Goal: Information Seeking & Learning: Learn about a topic

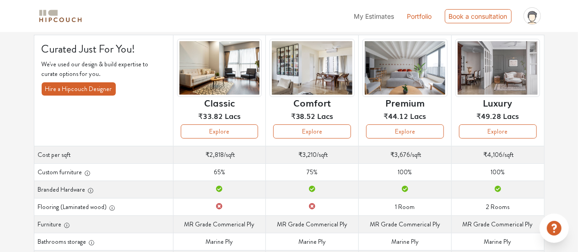
scroll to position [60, 0]
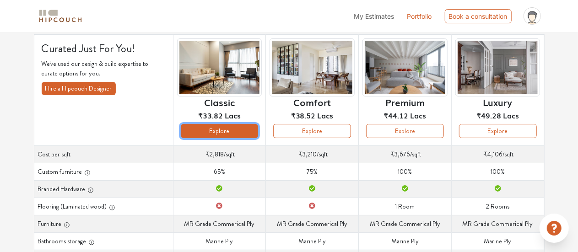
click at [217, 130] on button "Explore" at bounding box center [220, 131] width 78 height 14
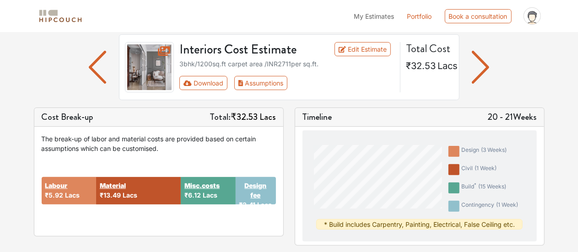
click at [478, 68] on img "button" at bounding box center [481, 67] width 18 height 33
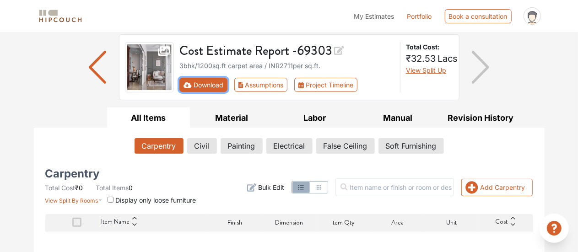
click at [214, 81] on button "Download" at bounding box center [203, 85] width 48 height 14
click at [200, 85] on button "Download" at bounding box center [203, 85] width 48 height 14
click at [199, 84] on button "Download" at bounding box center [203, 85] width 48 height 14
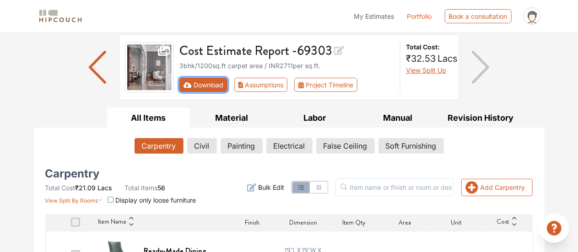
click at [213, 81] on button "Download" at bounding box center [203, 85] width 48 height 14
click at [211, 87] on button "Download" at bounding box center [203, 85] width 48 height 14
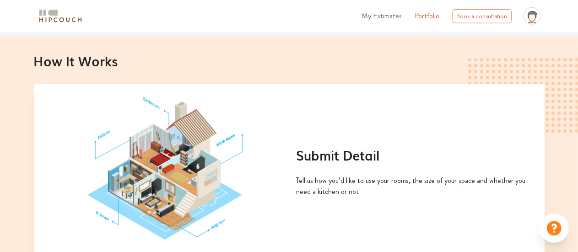
scroll to position [377, 0]
click at [217, 42] on div "How It Works Submit Detail Tell us how you’d like to use your rooms, the size o…" at bounding box center [289, 182] width 578 height 292
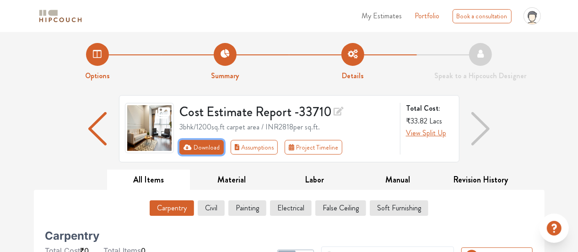
click at [210, 146] on button "Download" at bounding box center [201, 147] width 44 height 15
click at [206, 144] on button "Download" at bounding box center [201, 147] width 44 height 15
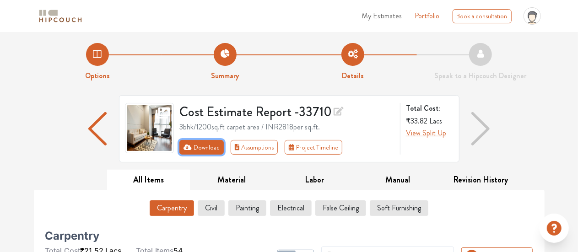
click at [204, 153] on button "Download" at bounding box center [201, 147] width 44 height 15
click at [200, 142] on button "Download" at bounding box center [201, 147] width 44 height 15
click at [209, 147] on button "Download" at bounding box center [201, 147] width 44 height 15
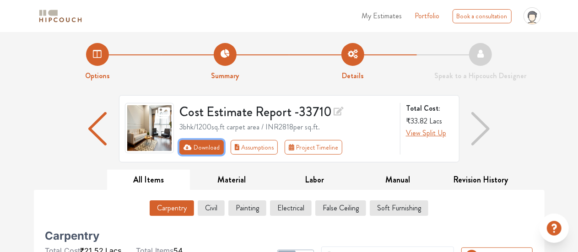
click at [209, 147] on button "Download" at bounding box center [201, 147] width 44 height 15
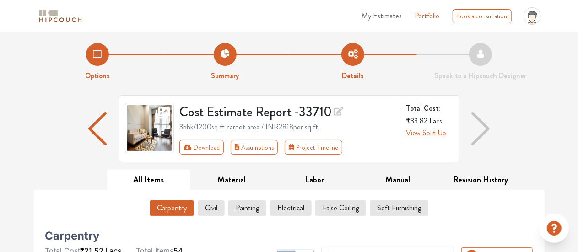
click at [100, 57] on li "Options" at bounding box center [98, 62] width 128 height 38
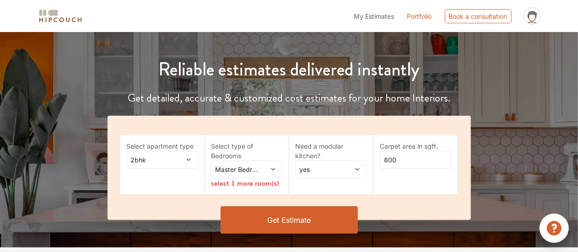
scroll to position [89, 0]
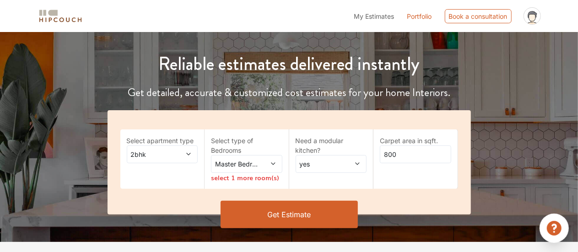
click at [168, 157] on span "2bhk" at bounding box center [152, 155] width 47 height 10
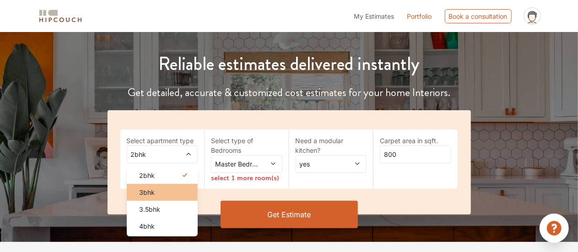
click at [162, 194] on div "3bhk" at bounding box center [165, 193] width 66 height 10
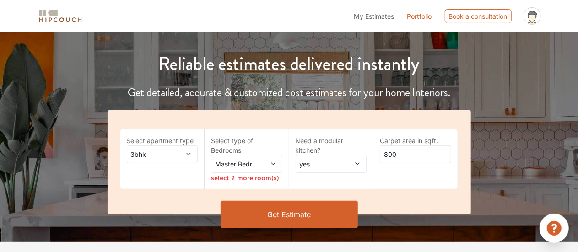
click at [249, 168] on span "Master Bedroom" at bounding box center [236, 164] width 47 height 10
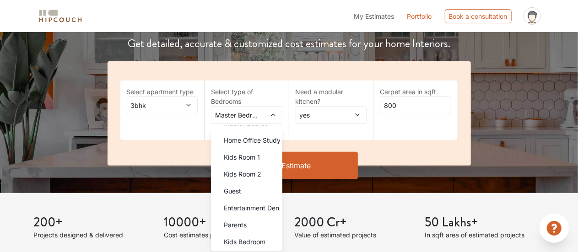
scroll to position [138, 0]
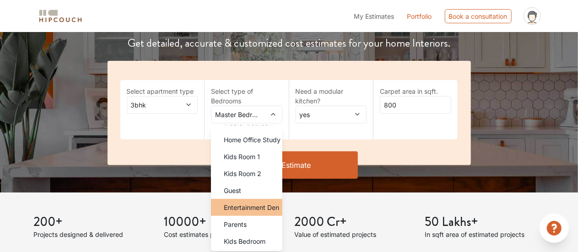
click at [260, 207] on span "Entertainment Den" at bounding box center [251, 208] width 55 height 10
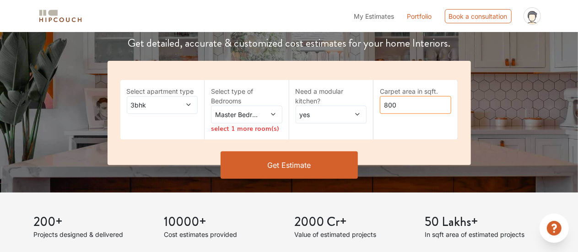
click at [389, 105] on input "800" at bounding box center [415, 105] width 71 height 18
type input "1200"
click at [283, 168] on button "Get Estimate" at bounding box center [289, 165] width 137 height 27
click at [241, 119] on span "Master Bedroom,Entertainment Den" at bounding box center [236, 115] width 47 height 10
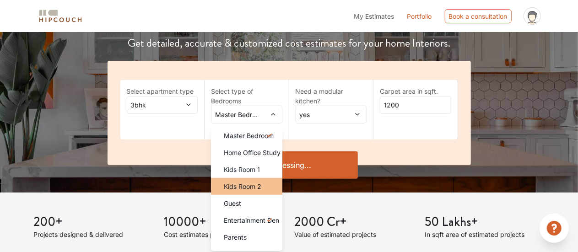
scroll to position [13, 0]
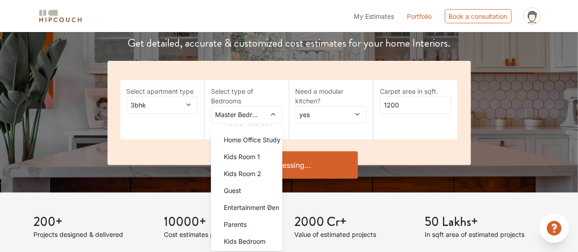
click at [347, 75] on div "Select apartment type 3bhk Select type of Bedrooms Master Bedroom,Entertainment…" at bounding box center [289, 113] width 363 height 104
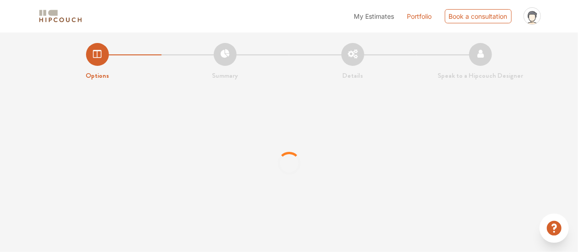
click at [557, 51] on div "Options Summary Details Speak to a Hipcouch Designer" at bounding box center [289, 132] width 578 height 200
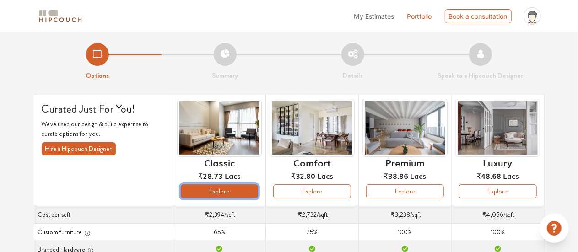
click at [208, 188] on button "Explore" at bounding box center [220, 191] width 78 height 14
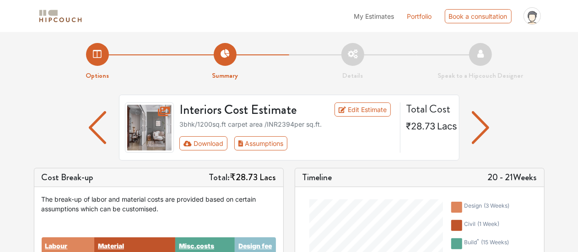
click at [482, 122] on img "button" at bounding box center [481, 127] width 18 height 33
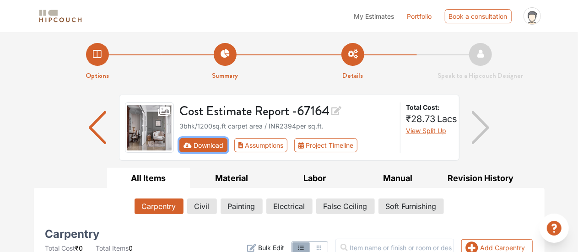
click at [221, 146] on button "Download" at bounding box center [203, 145] width 48 height 14
click at [37, 119] on div "Cost Estimate Report - 67164 3bhk / 1200 sq.ft carpet area / INR 2394 per sq.ft…" at bounding box center [289, 131] width 511 height 73
click at [98, 53] on li "Options" at bounding box center [98, 62] width 128 height 38
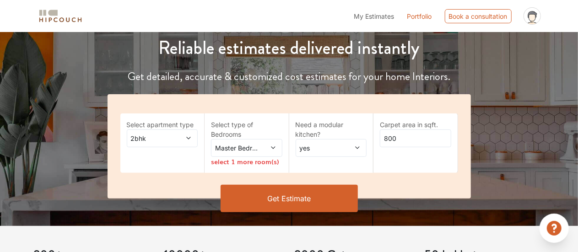
scroll to position [105, 0]
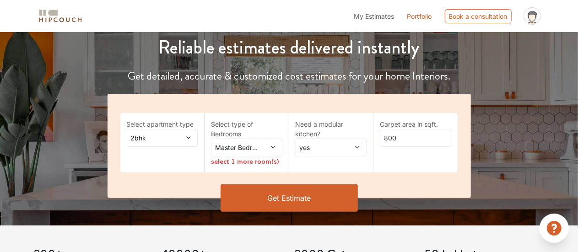
click at [173, 138] on span "2bhk" at bounding box center [152, 138] width 47 height 10
click at [247, 152] on div "Master Bedroom" at bounding box center [246, 148] width 71 height 18
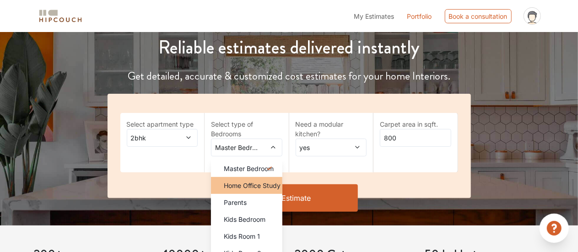
click at [255, 183] on span "Home Office Study" at bounding box center [252, 186] width 57 height 10
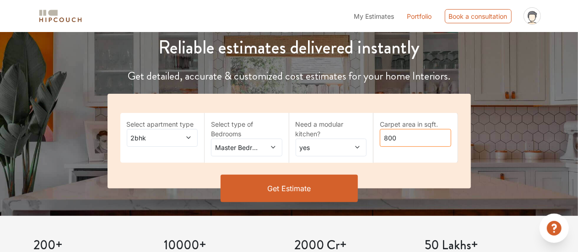
click at [389, 140] on input "800" at bounding box center [415, 138] width 71 height 18
type input "1200"
click at [311, 190] on button "Get Estimate" at bounding box center [289, 188] width 137 height 27
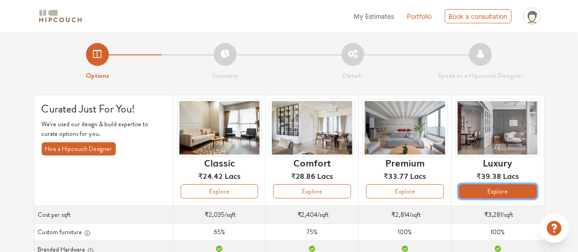
click at [509, 193] on button "Explore" at bounding box center [498, 191] width 78 height 14
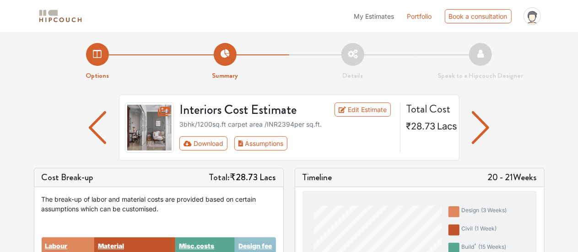
click at [479, 131] on img "button" at bounding box center [481, 127] width 18 height 33
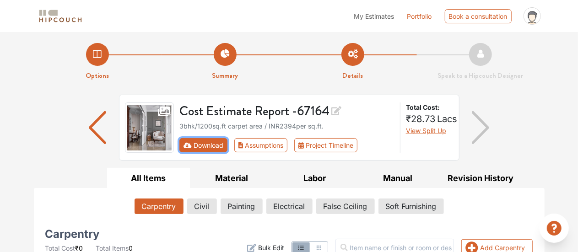
click at [208, 141] on button "Download" at bounding box center [203, 145] width 48 height 14
click at [360, 114] on h3 "Cost Estimate Report - 67164" at bounding box center [286, 111] width 215 height 17
click at [209, 143] on button "Download" at bounding box center [203, 145] width 48 height 14
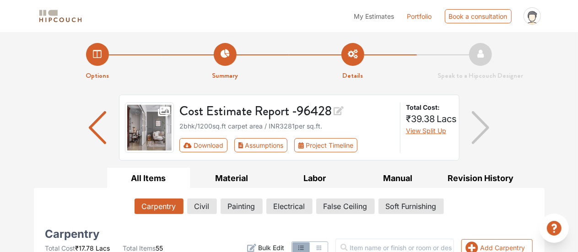
click at [339, 112] on icon at bounding box center [339, 110] width 10 height 13
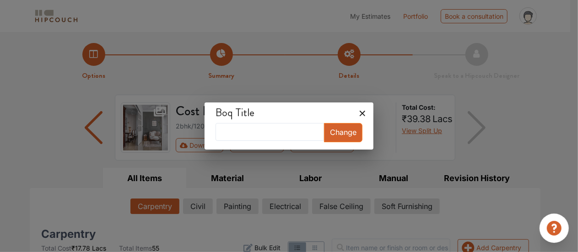
click at [355, 112] on icon at bounding box center [362, 113] width 15 height 15
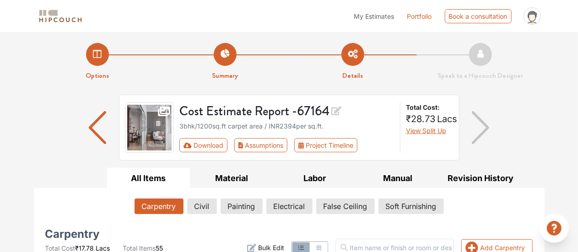
click at [102, 59] on li "Options" at bounding box center [98, 62] width 128 height 38
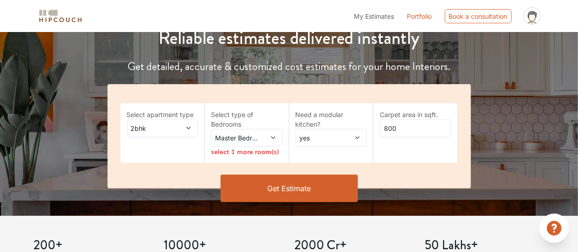
scroll to position [117, 0]
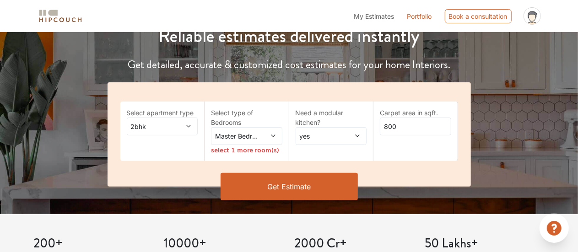
click at [255, 139] on span "Master Bedroom" at bounding box center [236, 136] width 47 height 10
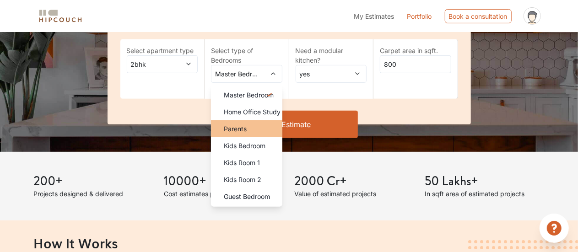
scroll to position [179, 0]
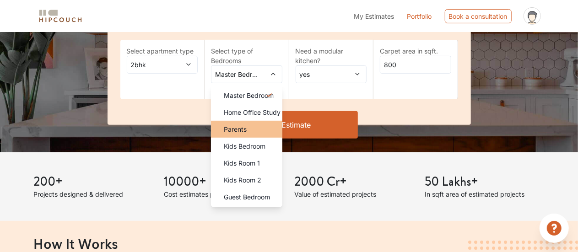
click at [259, 193] on span "Guest Bedroom" at bounding box center [247, 197] width 46 height 10
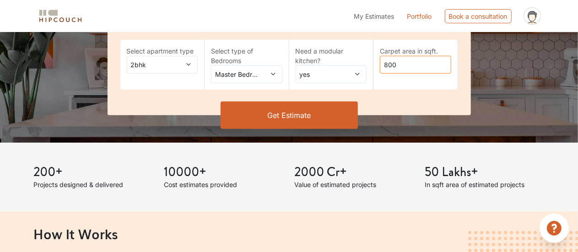
click at [390, 65] on input "800" at bounding box center [415, 65] width 71 height 18
type input "1200"
click at [286, 111] on button "Get Estimate" at bounding box center [289, 115] width 137 height 27
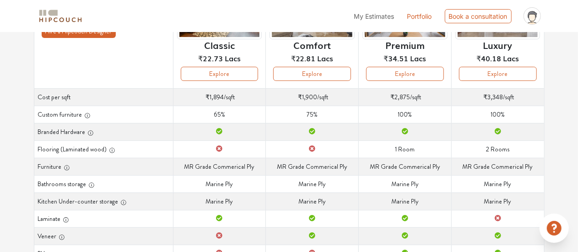
scroll to position [69, 0]
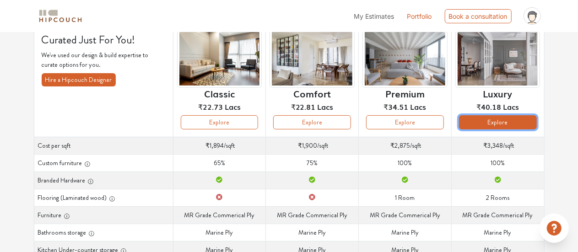
click at [510, 125] on button "Explore" at bounding box center [498, 122] width 78 height 14
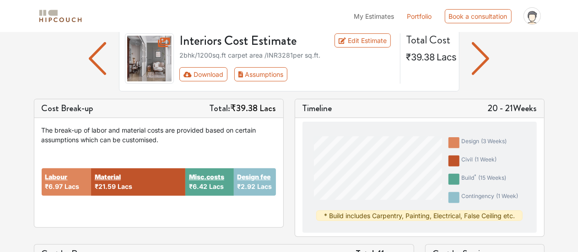
click at [485, 60] on img "button" at bounding box center [481, 58] width 18 height 33
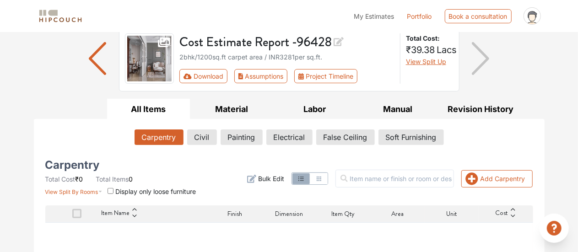
click at [344, 40] on icon at bounding box center [339, 41] width 10 height 9
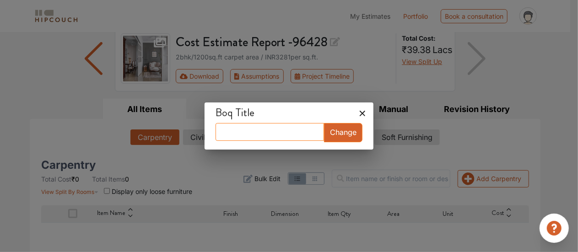
click at [270, 131] on input "text" at bounding box center [270, 132] width 108 height 18
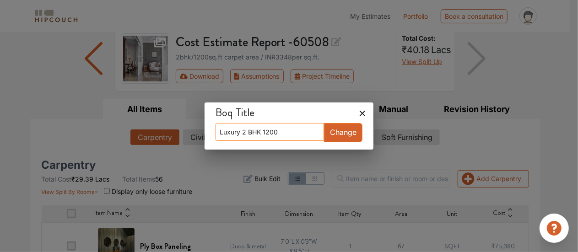
type input "Luxury 2 BHK 1200"
click at [328, 130] on button "Change" at bounding box center [343, 132] width 38 height 19
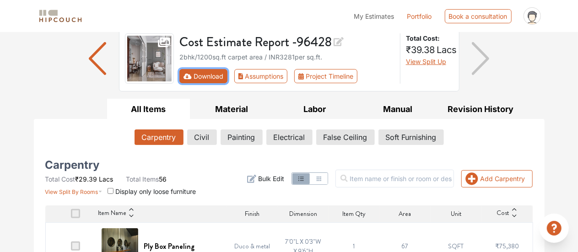
click at [212, 72] on button "Download" at bounding box center [203, 76] width 48 height 14
click at [368, 60] on div "2bhk / 1200 sq.ft carpet area / INR 3348 per sq.ft." at bounding box center [286, 57] width 215 height 10
click at [206, 74] on button "Download" at bounding box center [203, 76] width 48 height 14
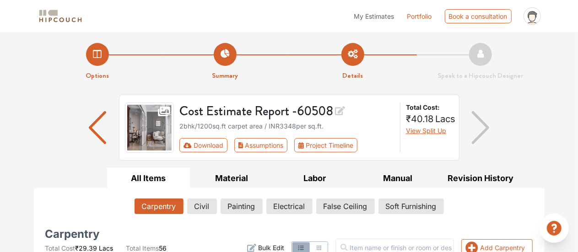
click at [93, 56] on li "Options" at bounding box center [98, 62] width 128 height 38
